Goal: Task Accomplishment & Management: Use online tool/utility

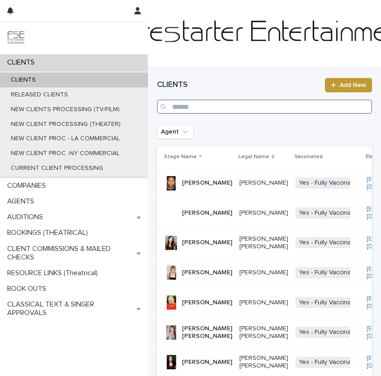
click at [208, 109] on input "Search" at bounding box center [264, 106] width 215 height 14
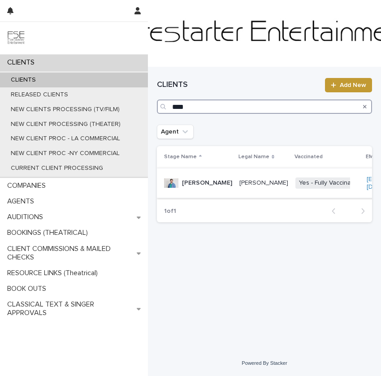
scroll to position [0, 150]
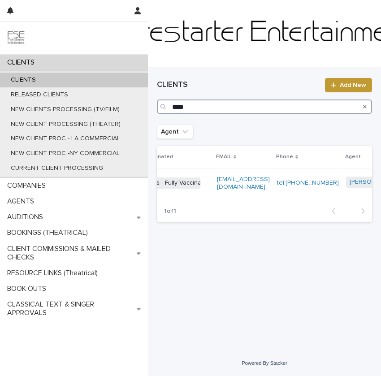
click at [189, 104] on input "****" at bounding box center [264, 106] width 215 height 14
type input "*"
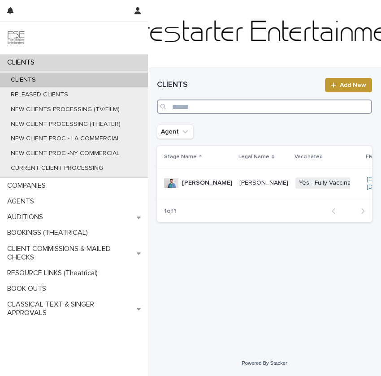
type input "*"
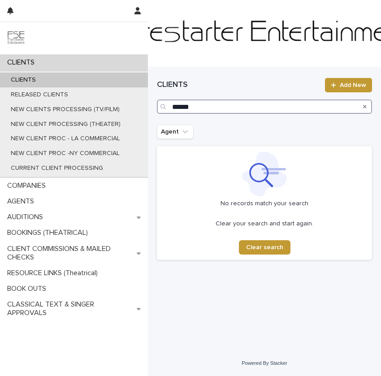
click at [192, 107] on input "******" at bounding box center [264, 106] width 215 height 14
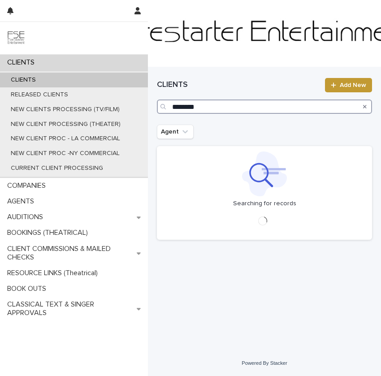
drag, startPoint x: 188, startPoint y: 107, endPoint x: 178, endPoint y: 117, distance: 14.2
click at [188, 107] on input "********" at bounding box center [264, 106] width 215 height 14
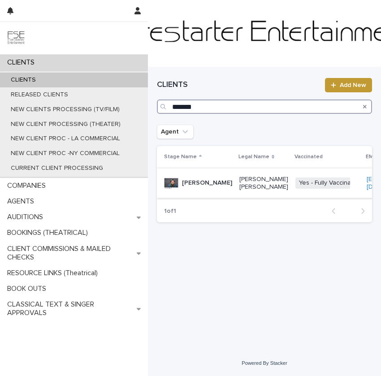
scroll to position [0, 162]
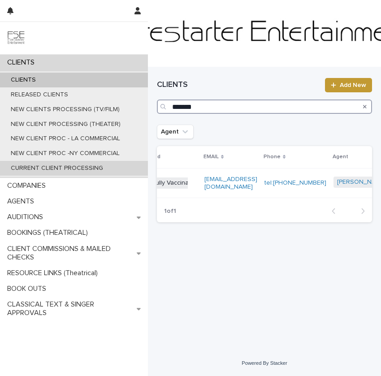
type input "*******"
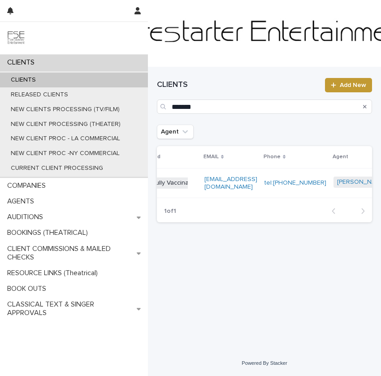
click at [205, 194] on div "[EMAIL_ADDRESS][DOMAIN_NAME]" at bounding box center [230, 183] width 53 height 22
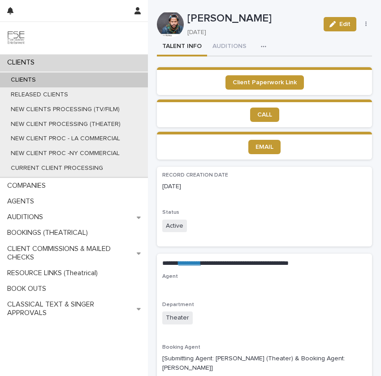
click at [261, 44] on icon "button" at bounding box center [263, 46] width 5 height 6
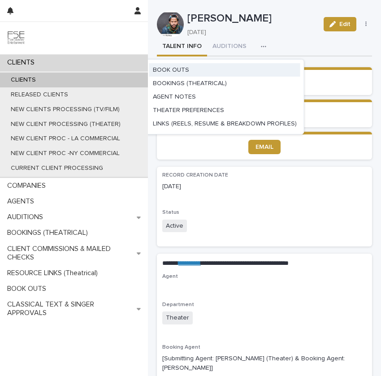
click at [206, 71] on button "BOOK OUTS" at bounding box center [224, 69] width 151 height 13
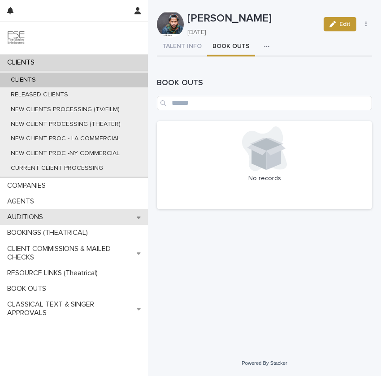
click at [50, 214] on p "AUDITIONS" at bounding box center [27, 217] width 47 height 9
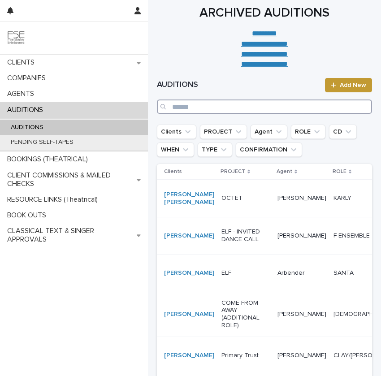
click at [252, 102] on input "Search" at bounding box center [264, 106] width 215 height 14
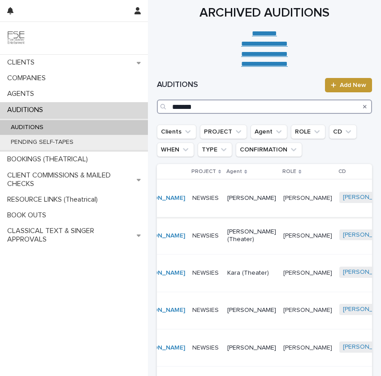
scroll to position [0, 33]
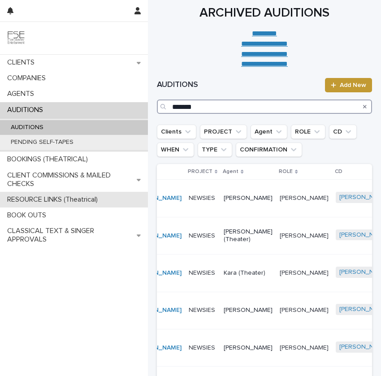
type input "*******"
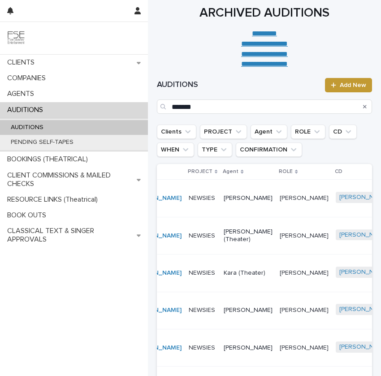
click at [332, 217] on td "[PERSON_NAME]" at bounding box center [363, 198] width 63 height 37
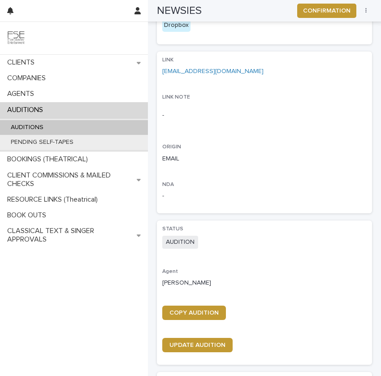
scroll to position [237, 0]
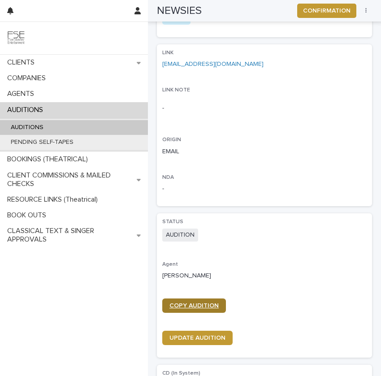
click at [200, 303] on span "COPY AUDITION" at bounding box center [193, 305] width 49 height 6
click at [31, 125] on p "AUDITIONS" at bounding box center [27, 128] width 47 height 8
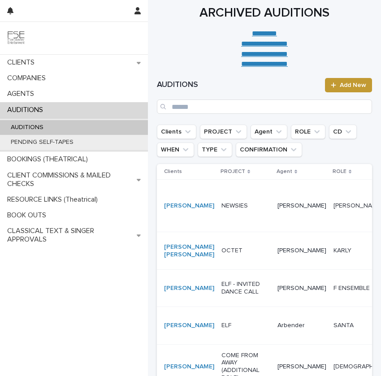
click at [234, 254] on p "OCTET" at bounding box center [245, 251] width 49 height 8
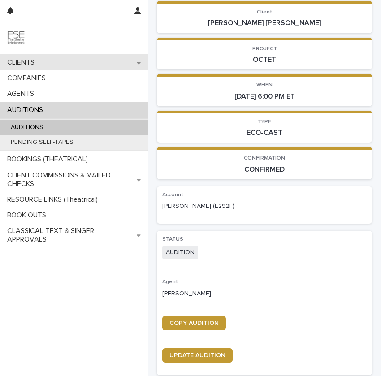
scroll to position [77, 0]
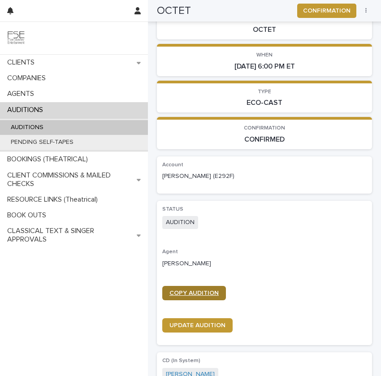
click at [201, 292] on span "COPY AUDITION" at bounding box center [193, 293] width 49 height 6
click at [187, 295] on span "COPY AUDITION" at bounding box center [193, 293] width 49 height 6
click at [68, 127] on div "AUDITIONS" at bounding box center [74, 127] width 148 height 15
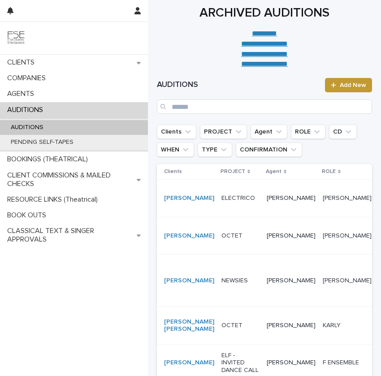
click at [237, 254] on td "OCTET" at bounding box center [240, 235] width 45 height 37
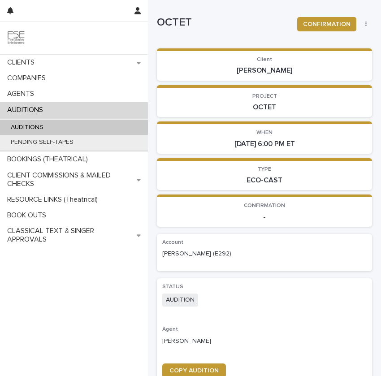
click at [98, 128] on div "AUDITIONS" at bounding box center [74, 127] width 148 height 15
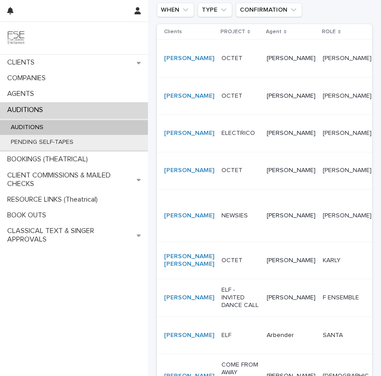
scroll to position [140, 0]
click at [266, 267] on div "[PERSON_NAME]" at bounding box center [290, 259] width 49 height 15
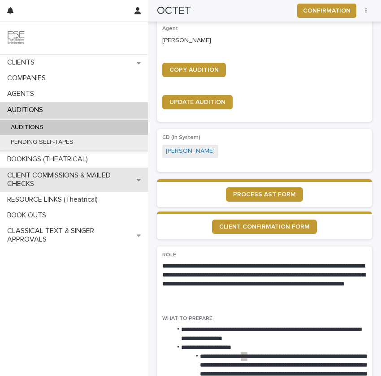
scroll to position [294, 0]
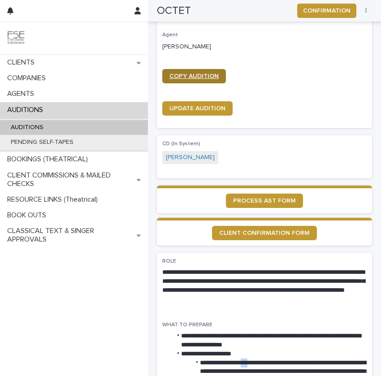
click at [204, 73] on span "COPY AUDITION" at bounding box center [193, 76] width 49 height 6
click at [65, 129] on div "AUDITIONS" at bounding box center [74, 127] width 148 height 15
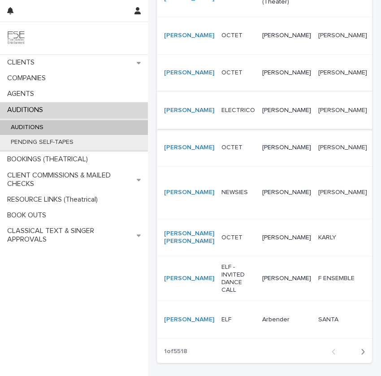
scroll to position [232, 0]
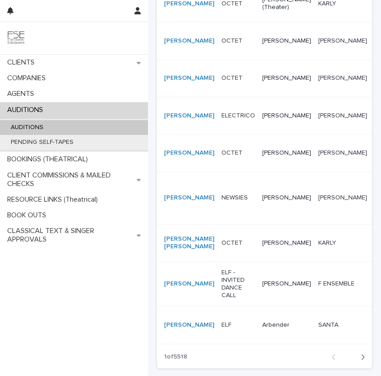
click at [238, 134] on td "ELECTRICO" at bounding box center [238, 115] width 41 height 37
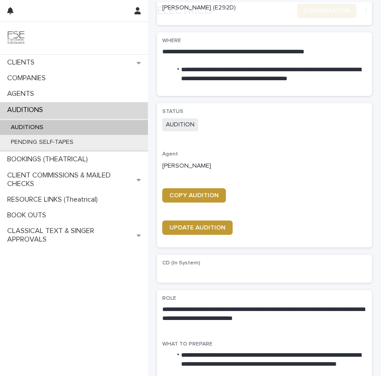
scroll to position [263, 0]
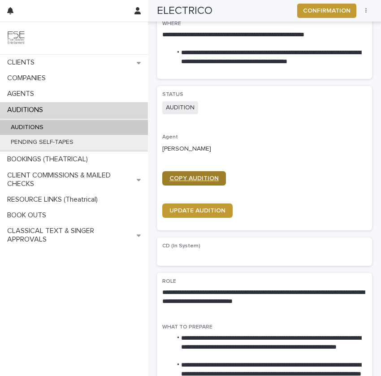
click at [202, 172] on link "COPY AUDITION" at bounding box center [194, 178] width 64 height 14
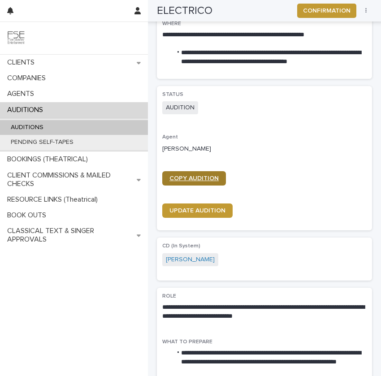
scroll to position [270, 0]
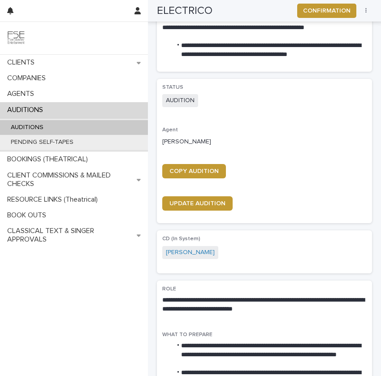
click at [56, 118] on div "AUDITIONS PENDING SELF-TAPES" at bounding box center [74, 135] width 148 height 34
click at [56, 129] on div "AUDITIONS" at bounding box center [74, 127] width 148 height 15
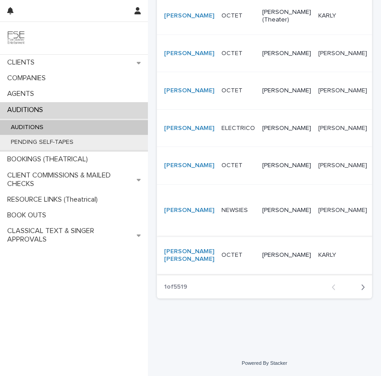
scroll to position [344, 0]
click at [314, 109] on td "[PERSON_NAME] [PERSON_NAME]" at bounding box center [342, 90] width 56 height 37
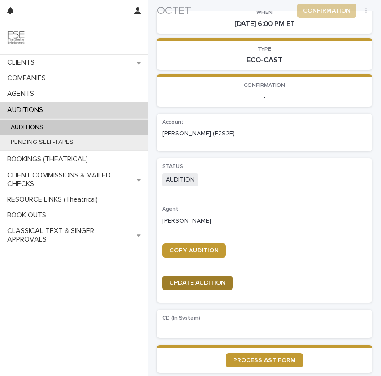
scroll to position [146, 0]
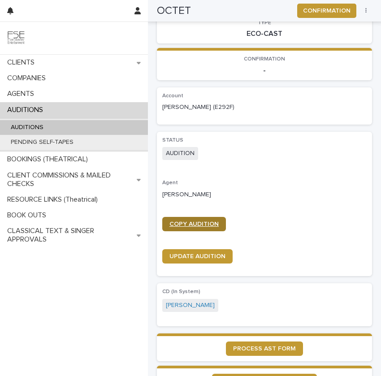
click at [193, 227] on span "COPY AUDITION" at bounding box center [193, 224] width 49 height 6
click at [77, 123] on div "AUDITIONS" at bounding box center [74, 127] width 148 height 15
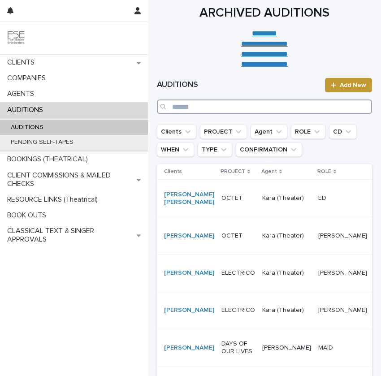
click at [191, 107] on input "Search" at bounding box center [264, 106] width 215 height 14
click at [190, 107] on input "Search" at bounding box center [264, 106] width 215 height 14
paste input "**********"
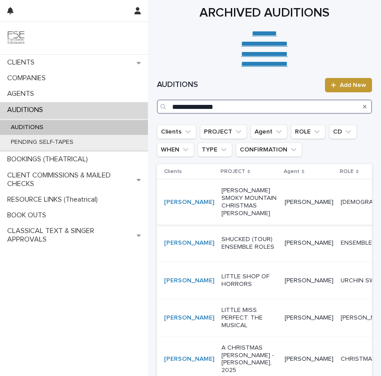
type input "**********"
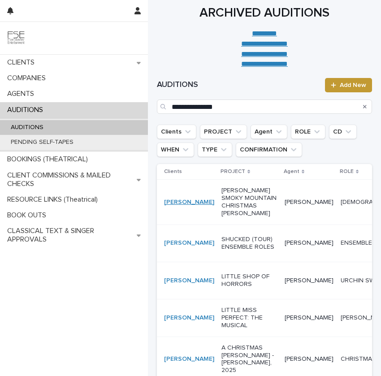
click at [176, 210] on div "Cheron Whittley" at bounding box center [189, 202] width 50 height 15
click at [176, 206] on link "Cheron Whittley" at bounding box center [189, 202] width 50 height 8
click at [364, 106] on icon "Search" at bounding box center [365, 107] width 4 height 4
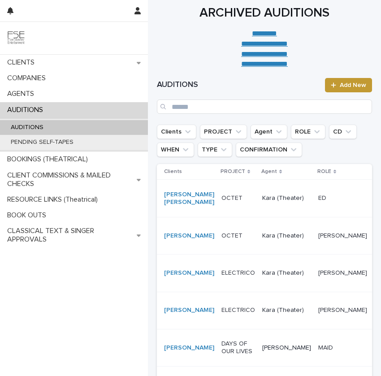
click at [258, 254] on td "Kara (Theater)" at bounding box center [286, 235] width 56 height 37
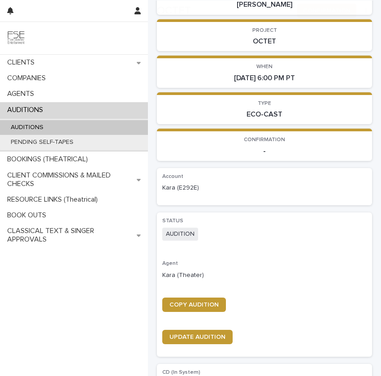
scroll to position [102, 0]
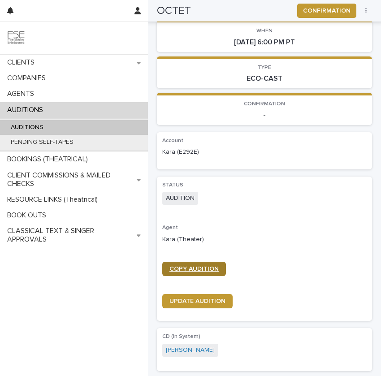
click at [194, 263] on link "COPY AUDITION" at bounding box center [194, 268] width 64 height 14
click at [81, 125] on div "AUDITIONS" at bounding box center [74, 127] width 148 height 15
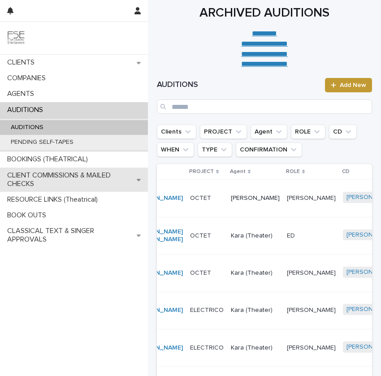
scroll to position [0, 32]
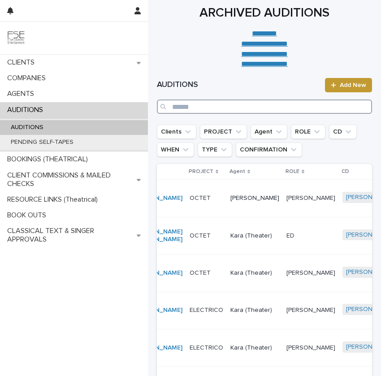
click at [202, 113] on input "Search" at bounding box center [264, 106] width 215 height 14
paste input "*******"
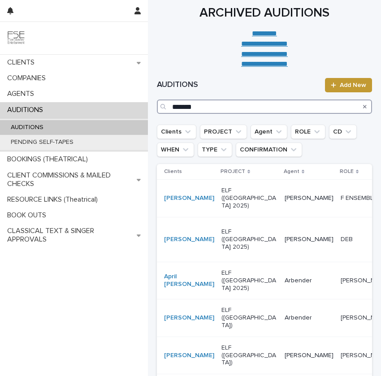
type input "*******"
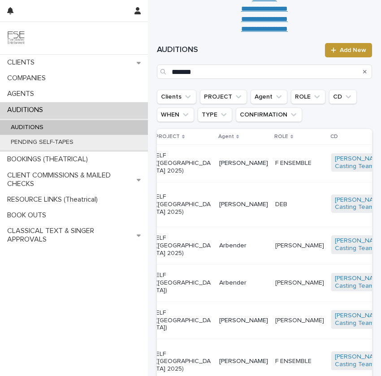
scroll to position [36, 0]
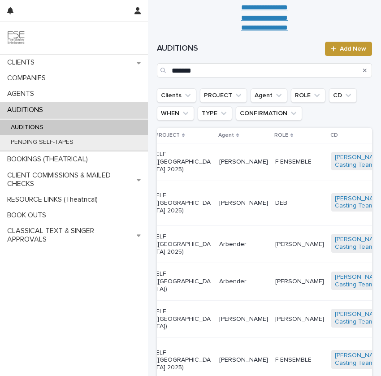
click at [275, 210] on div "DEB DEB" at bounding box center [299, 203] width 49 height 15
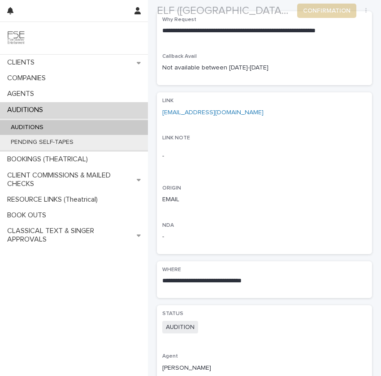
scroll to position [278, 0]
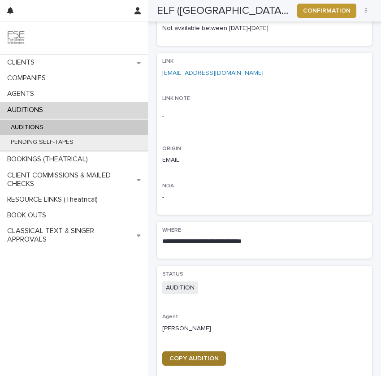
click at [183, 355] on span "COPY AUDITION" at bounding box center [193, 358] width 49 height 6
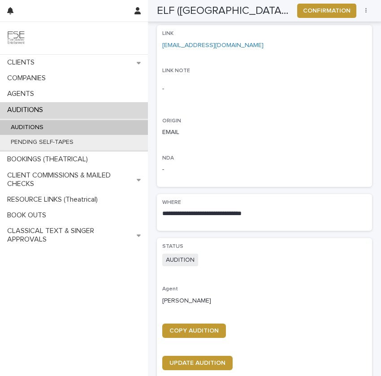
scroll to position [317, 0]
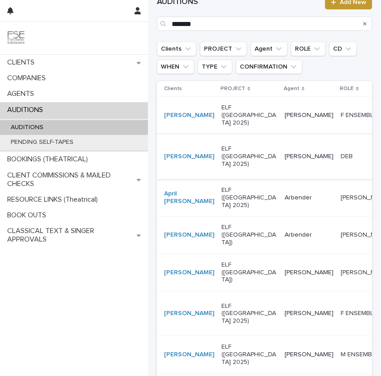
scroll to position [84, 0]
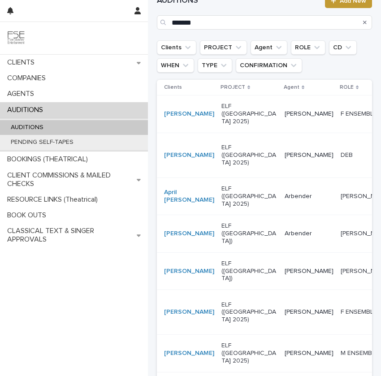
click at [281, 177] on td "[PERSON_NAME]" at bounding box center [309, 155] width 56 height 45
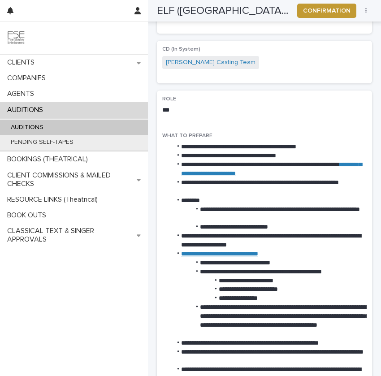
scroll to position [656, 0]
